Goal: Transaction & Acquisition: Purchase product/service

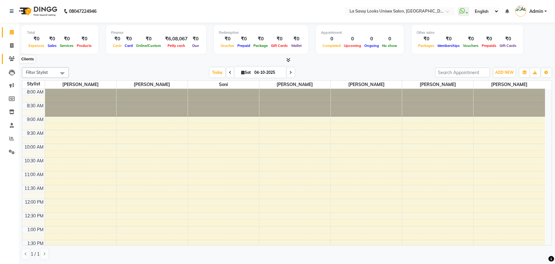
click at [9, 59] on icon at bounding box center [12, 58] width 6 height 5
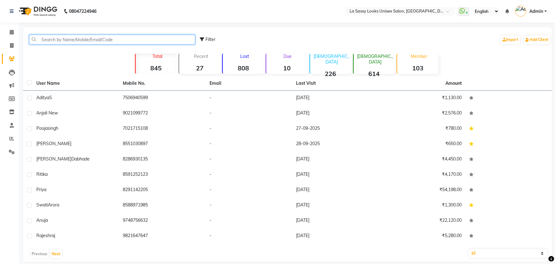
click at [67, 38] on input "text" at bounding box center [112, 40] width 166 height 10
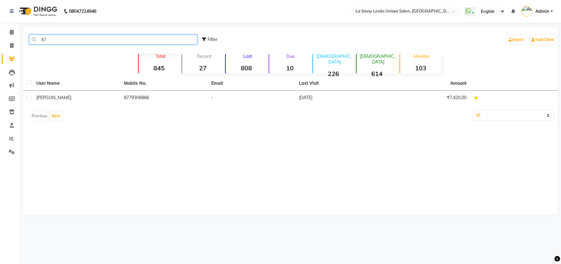
type input "8"
type input "9930381948"
click at [11, 45] on icon at bounding box center [11, 45] width 3 height 5
select select "5025"
select select "service"
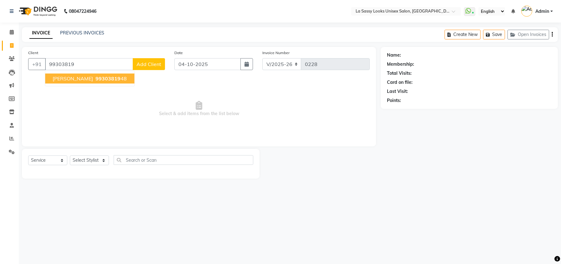
click at [58, 77] on span "[PERSON_NAME]" at bounding box center [73, 78] width 40 height 6
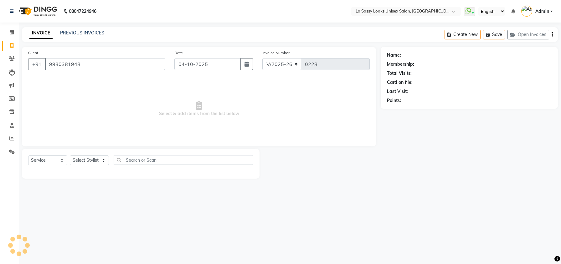
type input "9930381948"
click at [53, 155] on div "Select Service Product Membership Package Voucher Prepaid Gift Card Select Styl…" at bounding box center [140, 162] width 225 height 15
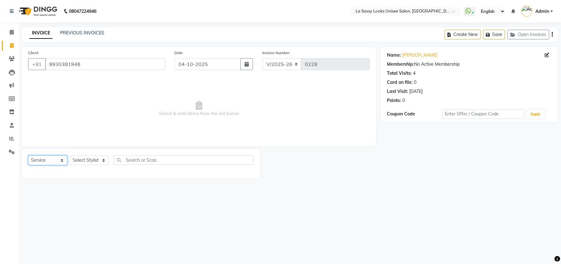
click at [43, 162] on select "Select Service Product Membership Package Voucher Prepaid Gift Card" at bounding box center [47, 161] width 39 height 10
select select "membership"
click at [28, 156] on select "Select Service Product Membership Package Voucher Prepaid Gift Card" at bounding box center [47, 161] width 39 height 10
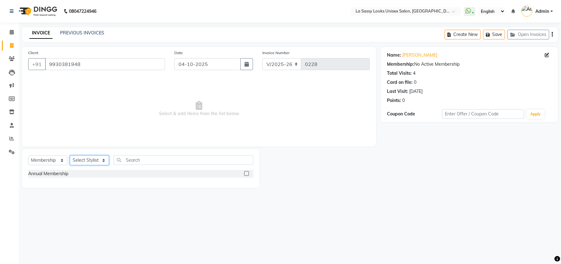
click at [100, 158] on select "Select Stylist [PERSON_NAME] [PERSON_NAME] Frontdesk [PERSON_NAME] [PERSON_NAME…" at bounding box center [89, 161] width 39 height 10
select select "53926"
click at [70, 156] on select "Select Stylist [PERSON_NAME] [PERSON_NAME] Frontdesk [PERSON_NAME] [PERSON_NAME…" at bounding box center [89, 161] width 39 height 10
click at [248, 173] on label at bounding box center [246, 173] width 5 height 5
click at [248, 173] on input "checkbox" at bounding box center [246, 174] width 4 height 4
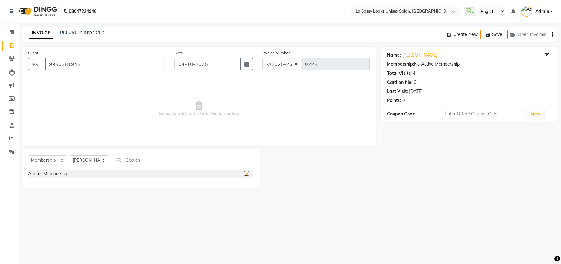
select select "select"
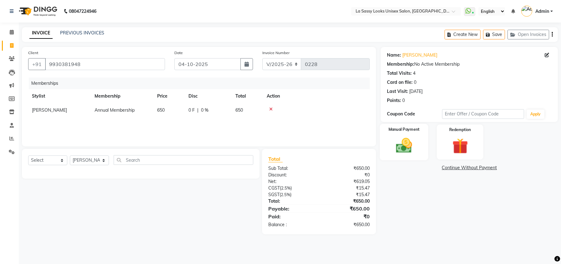
click at [403, 147] on img at bounding box center [404, 145] width 27 height 19
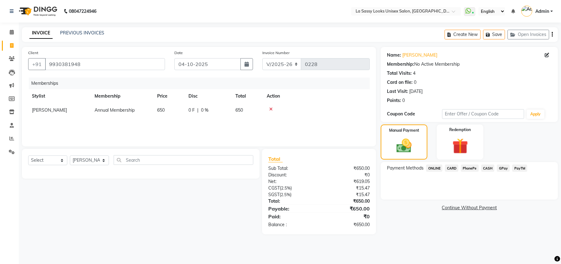
click at [500, 169] on span "GPay" at bounding box center [503, 168] width 13 height 7
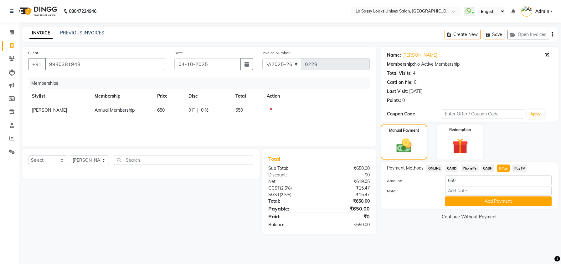
click at [552, 37] on button "button" at bounding box center [552, 34] width 1 height 15
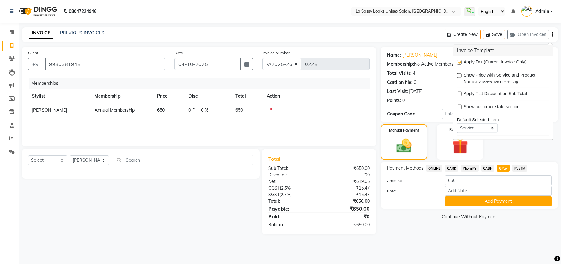
click at [460, 63] on label at bounding box center [459, 62] width 5 height 5
click at [460, 63] on input "checkbox" at bounding box center [459, 63] width 4 height 4
checkbox input "false"
click at [487, 200] on button "Add Payment" at bounding box center [498, 202] width 106 height 10
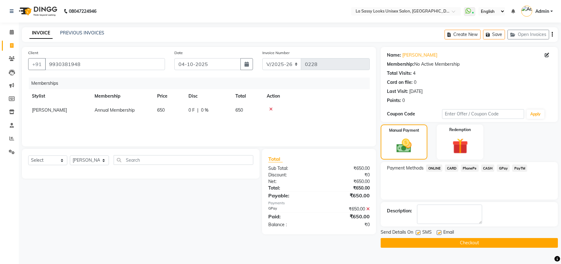
click at [419, 243] on button "Checkout" at bounding box center [469, 243] width 177 height 10
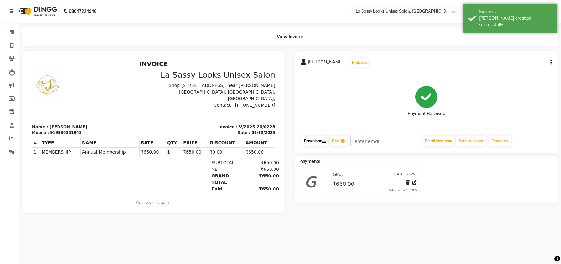
click at [318, 140] on link "Download" at bounding box center [315, 141] width 27 height 11
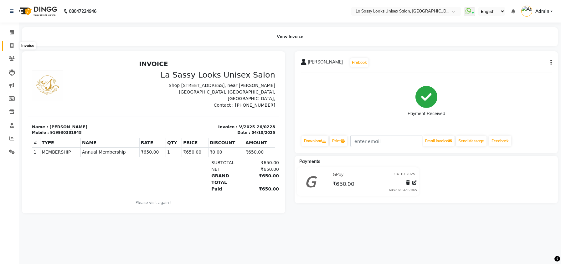
click at [11, 46] on icon at bounding box center [11, 45] width 3 height 5
select select "5025"
select select "service"
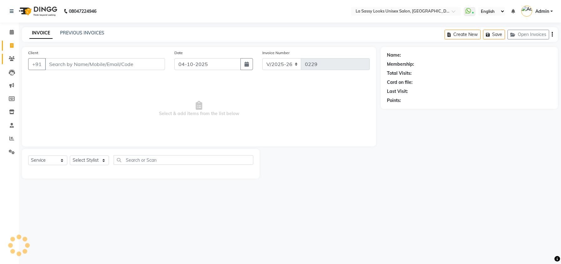
click at [11, 63] on link "Clients" at bounding box center [9, 59] width 15 height 10
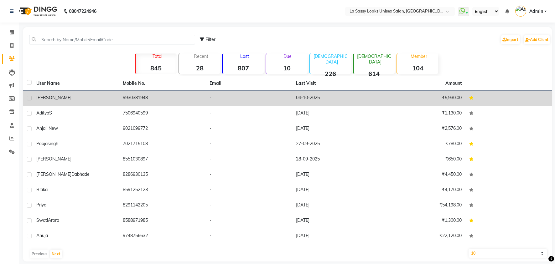
click at [59, 98] on div "[PERSON_NAME]" at bounding box center [75, 98] width 79 height 7
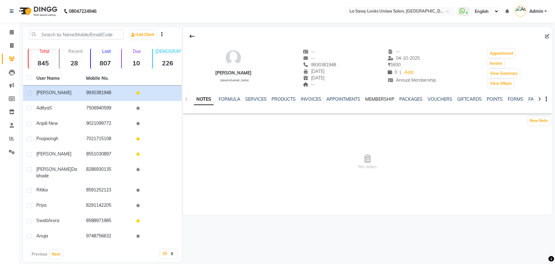
click at [374, 99] on link "MEMBERSHIP" at bounding box center [379, 99] width 29 height 6
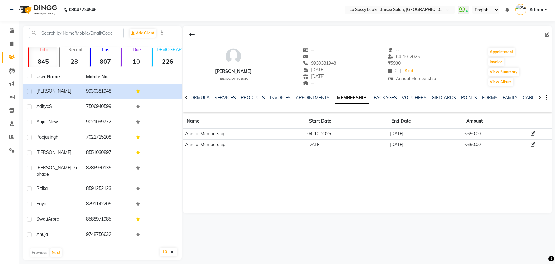
scroll to position [2, 0]
